Goal: Obtain resource: Download file/media

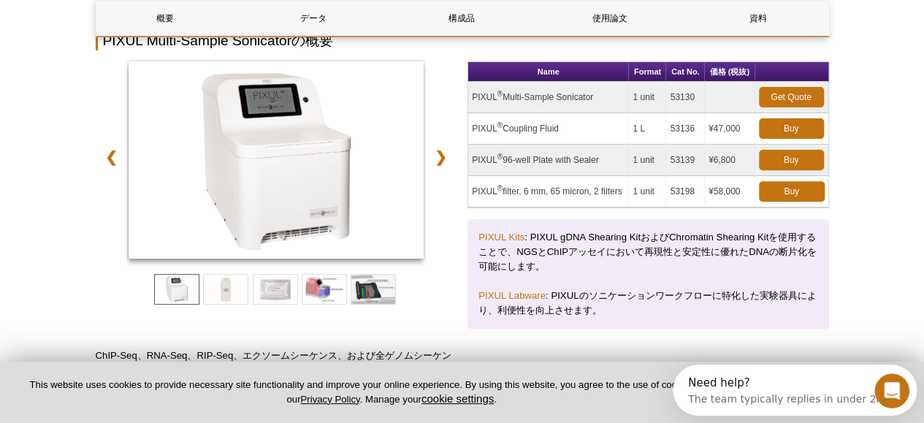
scroll to position [183, 0]
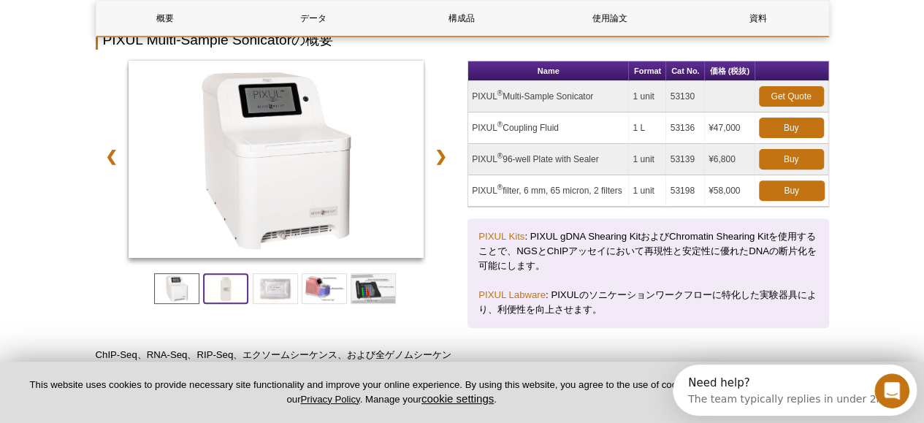
click at [235, 297] on span at bounding box center [225, 288] width 45 height 31
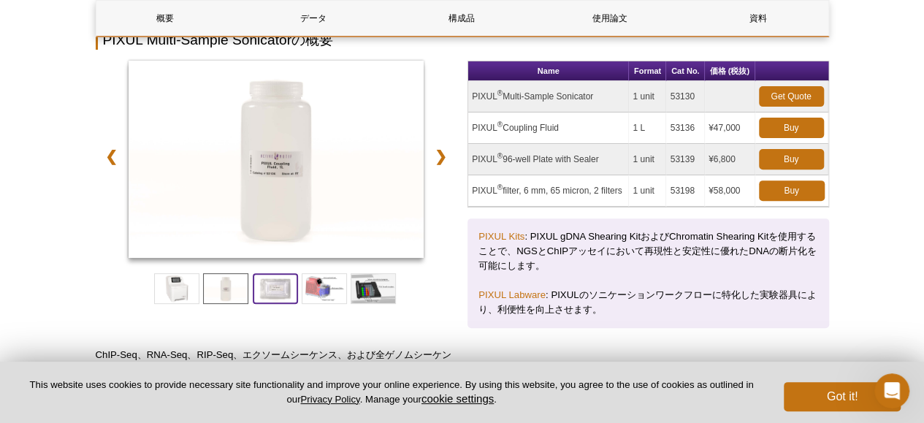
click at [263, 296] on span at bounding box center [275, 288] width 45 height 31
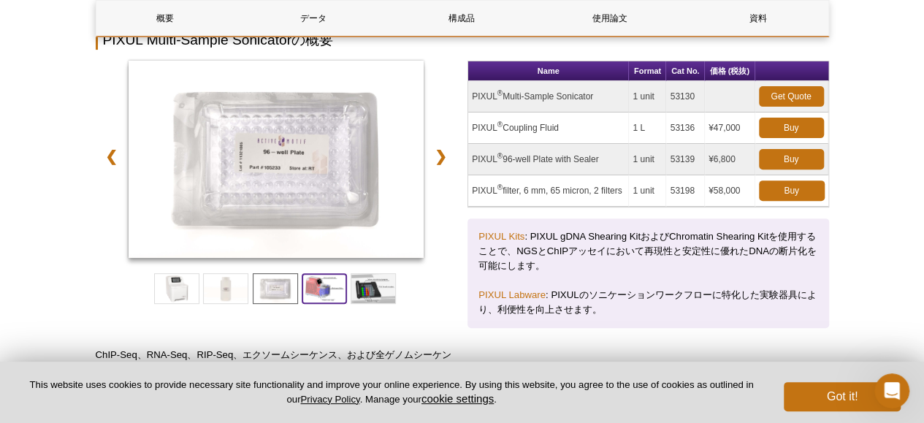
click at [302, 296] on span at bounding box center [324, 288] width 45 height 31
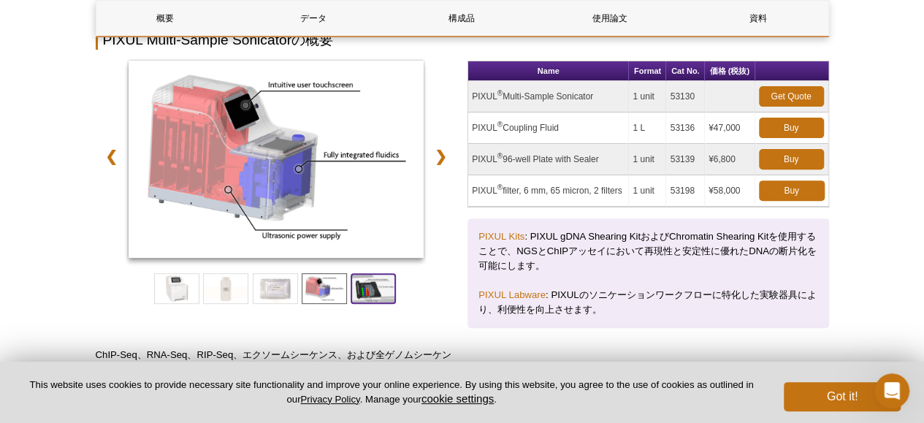
click at [365, 298] on span at bounding box center [373, 288] width 45 height 31
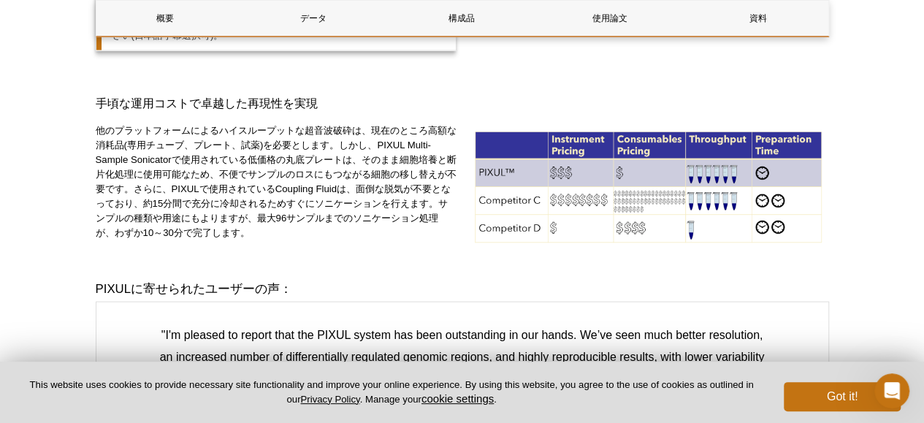
scroll to position [1385, 0]
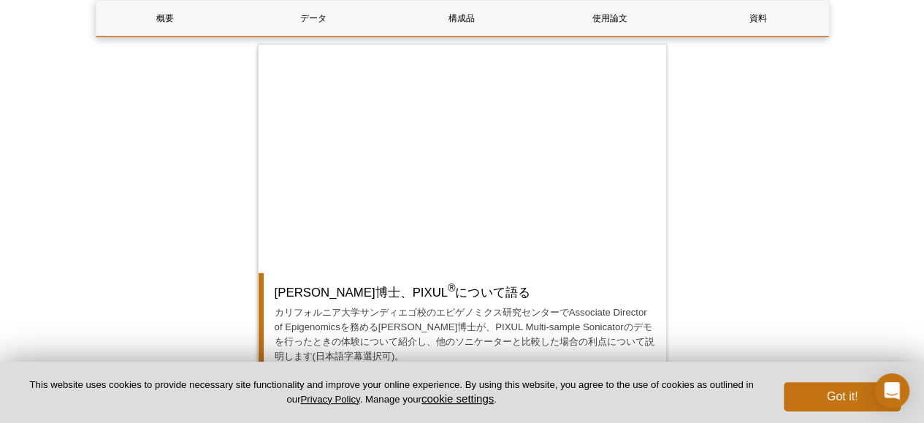
scroll to position [1940, 0]
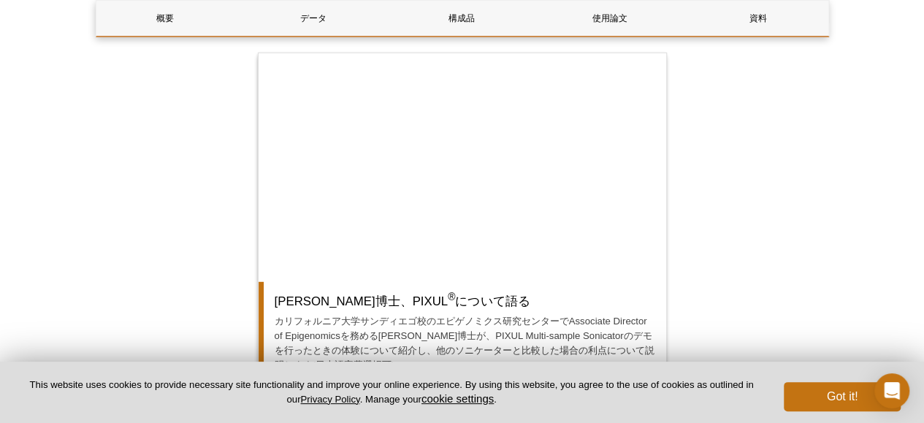
click at [200, 224] on div "概要 データ 構成品 使用論文 資料 PIXUL Multi-Sample Sonicatorの概要 ❮ ❯ Name Format Cat No. 価格 (…" at bounding box center [462, 370] width 733 height 4298
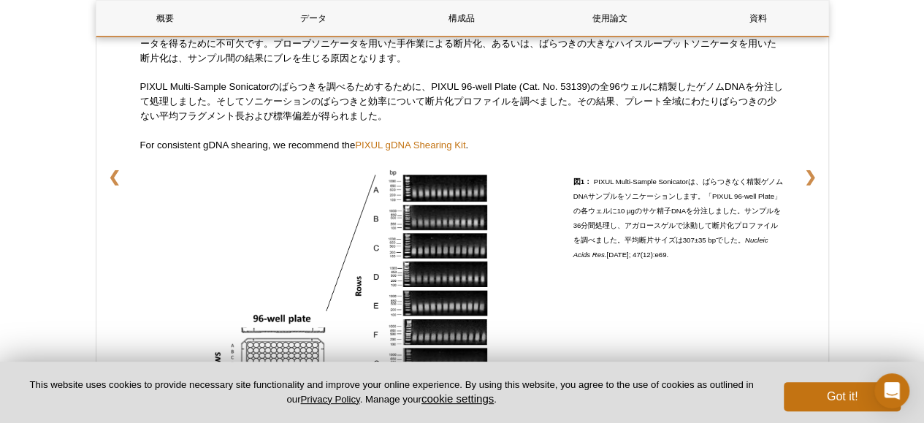
scroll to position [2462, 0]
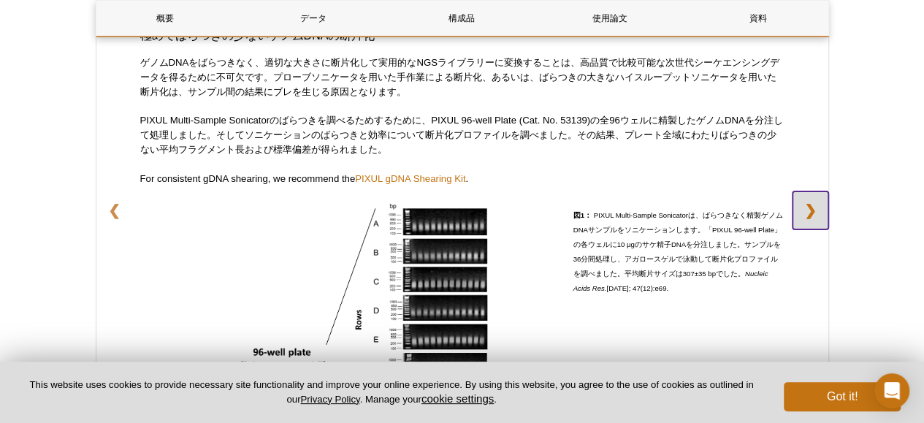
click at [816, 212] on link "❯" at bounding box center [811, 210] width 36 height 38
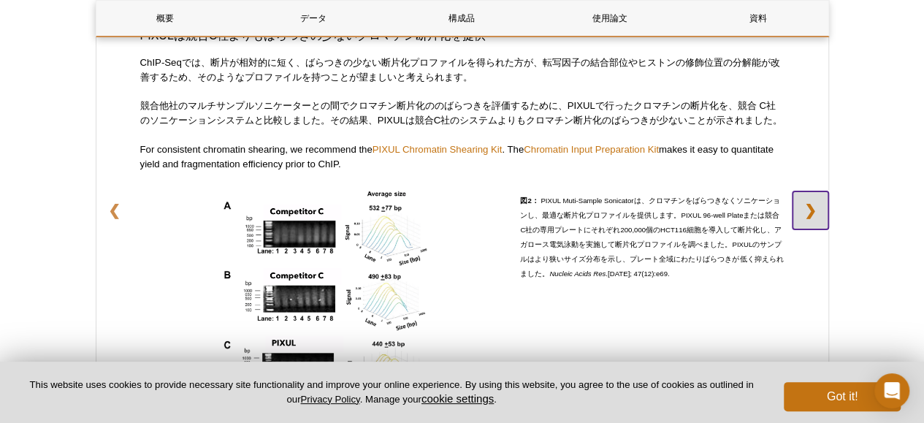
click at [816, 212] on link "❯" at bounding box center [811, 210] width 36 height 38
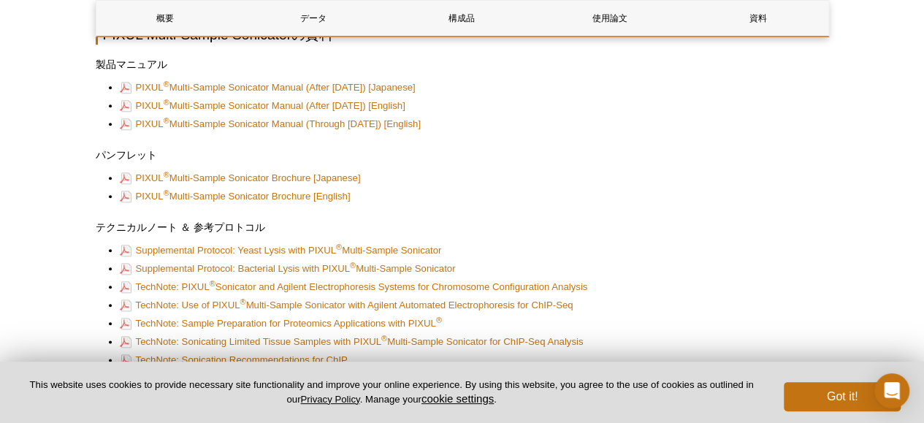
scroll to position [3474, 0]
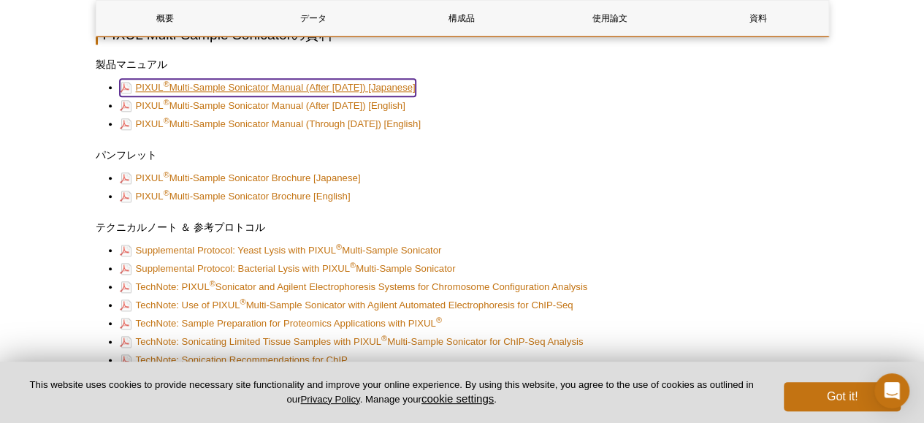
click at [283, 96] on link "PIXUL ® Multi-Sample Sonicator Manual (After [DATE]) [Japanese]" at bounding box center [268, 88] width 296 height 18
